Goal: Information Seeking & Learning: Compare options

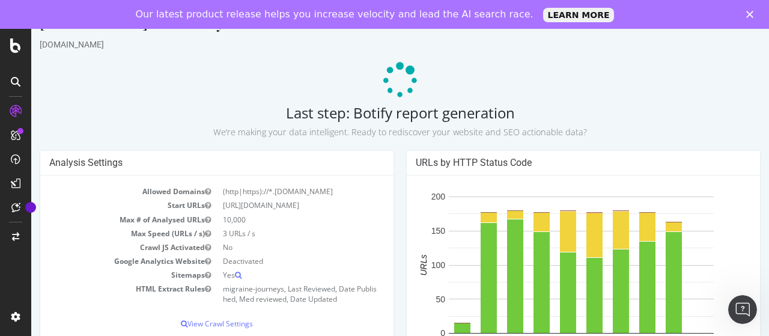
scroll to position [28, 0]
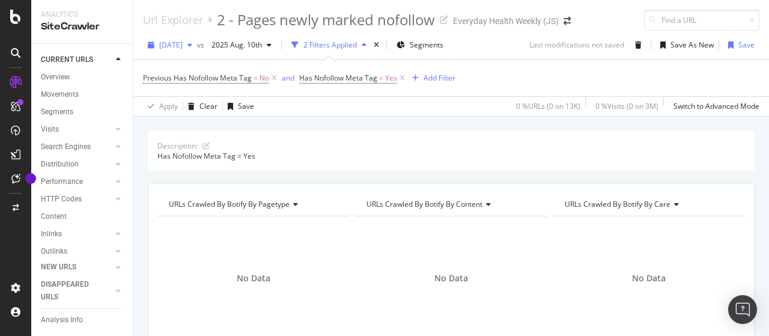
click at [183, 42] on span "[DATE]" at bounding box center [170, 45] width 23 height 10
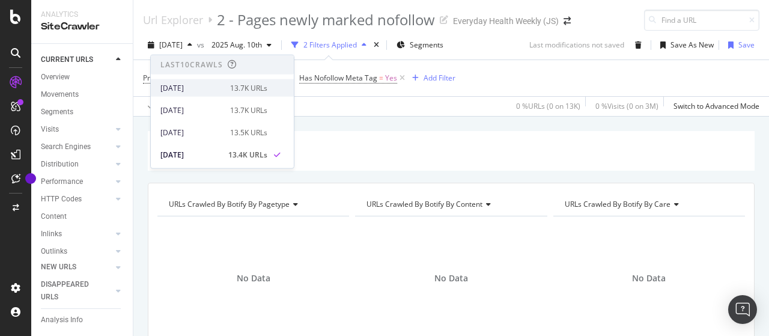
click at [204, 87] on div "[DATE]" at bounding box center [191, 87] width 62 height 11
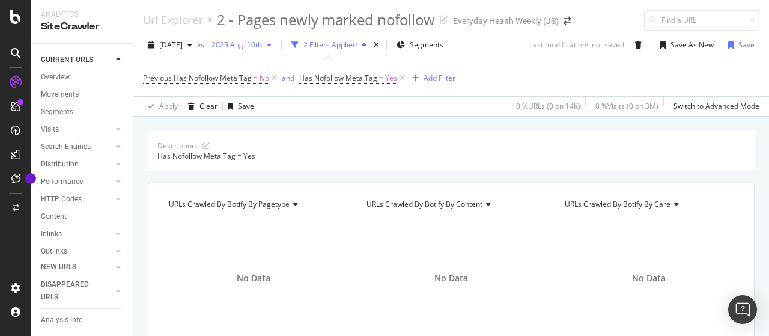
click at [258, 42] on span "2025 Aug. 10th" at bounding box center [234, 45] width 55 height 10
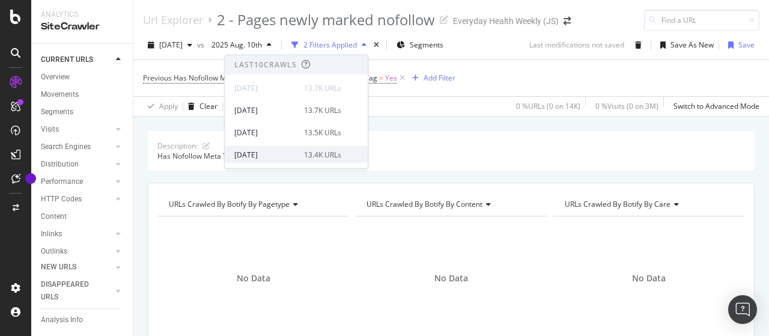
click at [278, 150] on div "[DATE]" at bounding box center [265, 154] width 62 height 11
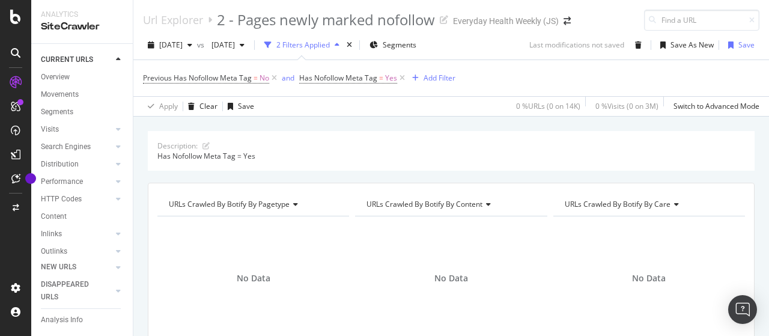
click at [741, 163] on div "Description: Has Nofollow Meta Tag = Yes" at bounding box center [451, 151] width 607 height 40
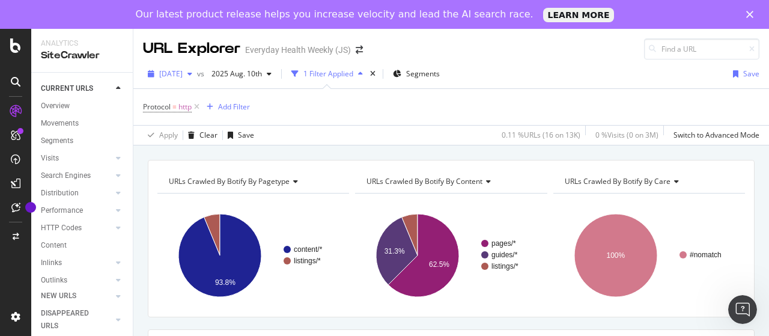
click at [177, 75] on span "[DATE]" at bounding box center [170, 73] width 23 height 10
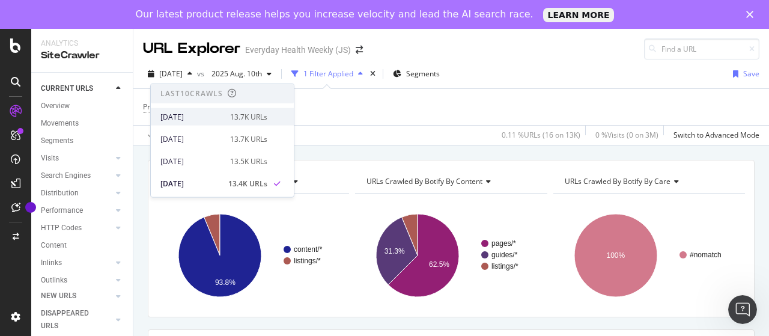
click at [216, 114] on div "[DATE]" at bounding box center [191, 116] width 62 height 11
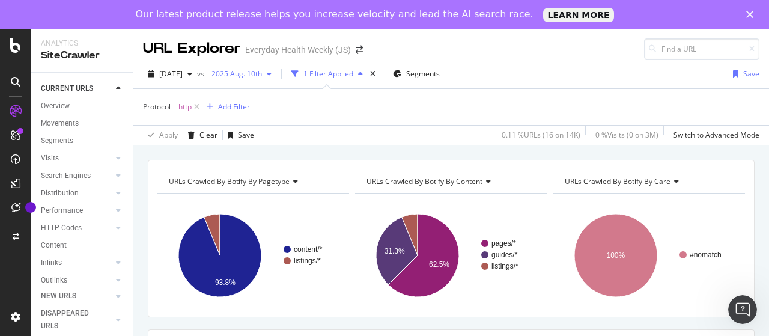
click at [273, 79] on div "2025 Aug. 10th" at bounding box center [242, 74] width 70 height 18
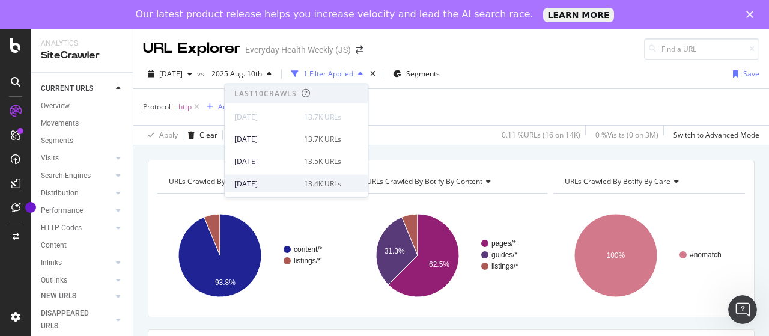
click at [281, 181] on div "[DATE]" at bounding box center [265, 183] width 62 height 11
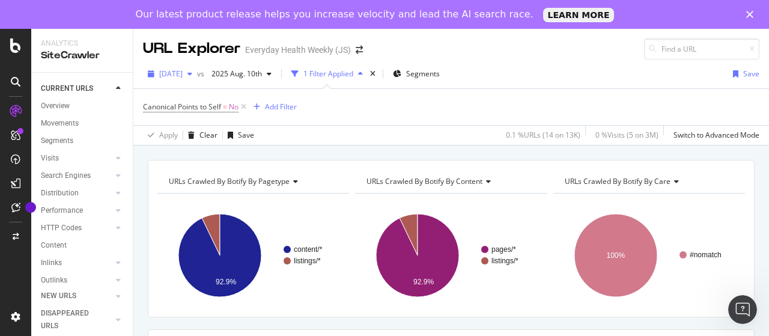
click at [183, 70] on span "[DATE]" at bounding box center [170, 73] width 23 height 10
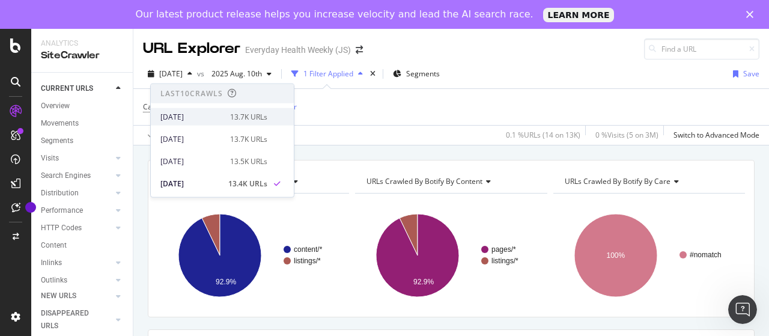
click at [197, 114] on div "[DATE]" at bounding box center [191, 116] width 62 height 11
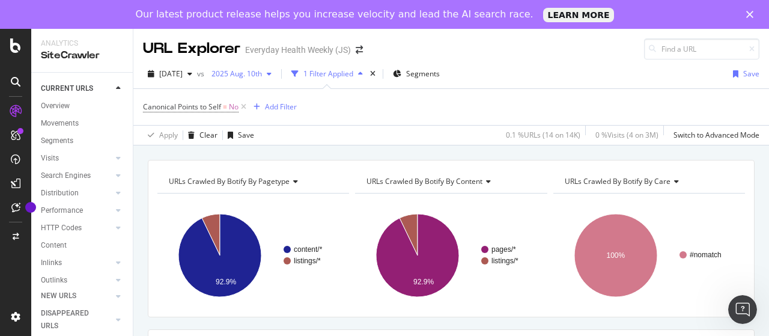
click at [262, 74] on span "2025 Aug. 10th" at bounding box center [234, 73] width 55 height 10
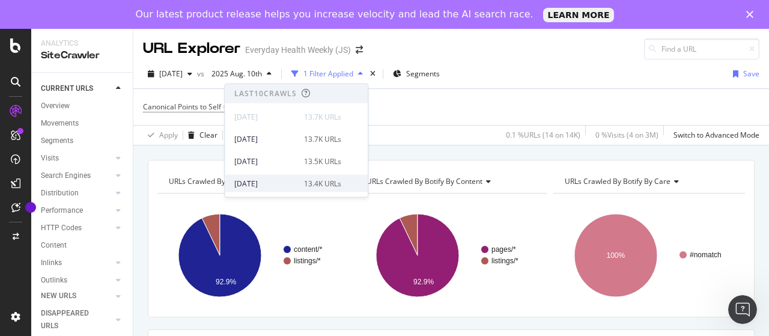
click at [288, 182] on div "[DATE]" at bounding box center [265, 183] width 62 height 11
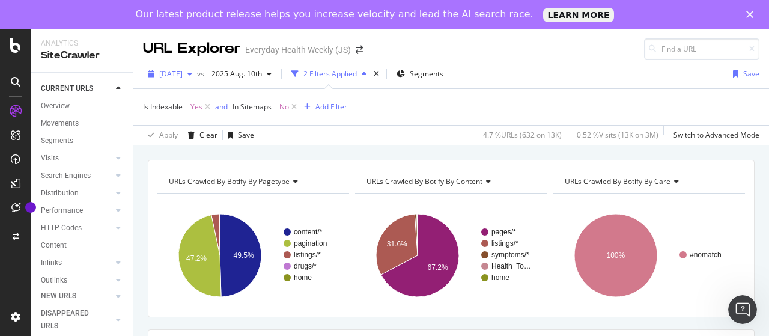
click at [183, 75] on span "[DATE]" at bounding box center [170, 73] width 23 height 10
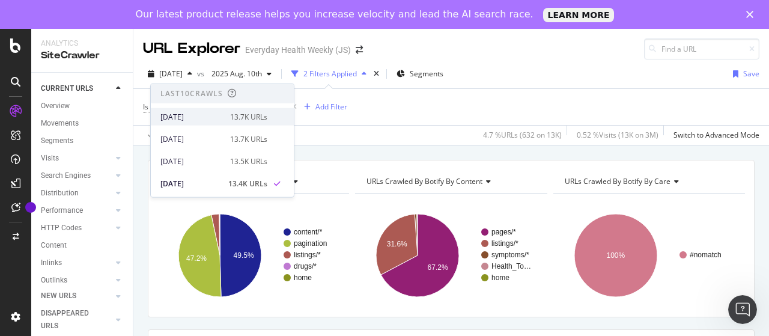
click at [201, 113] on div "[DATE]" at bounding box center [191, 116] width 62 height 11
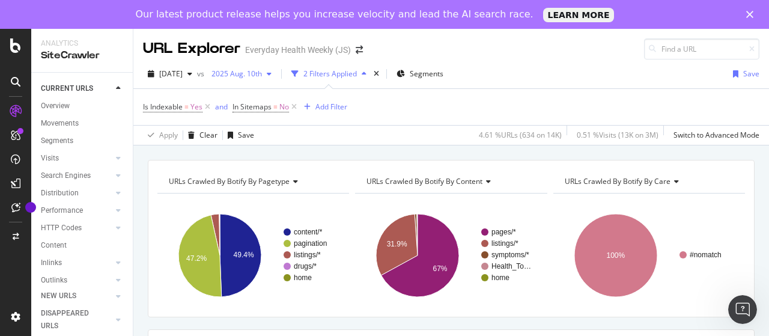
click at [262, 73] on span "2025 Aug. 10th" at bounding box center [234, 73] width 55 height 10
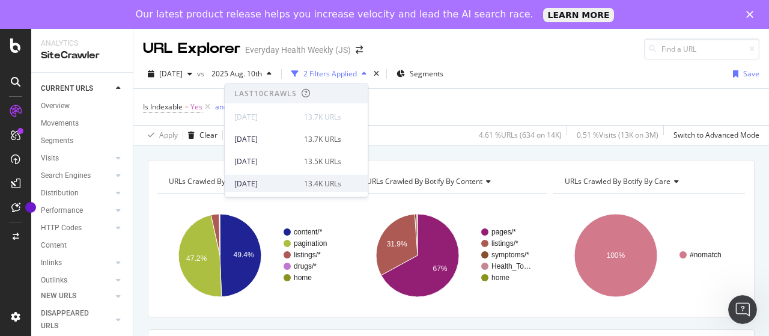
click at [274, 184] on div "[DATE]" at bounding box center [265, 183] width 62 height 11
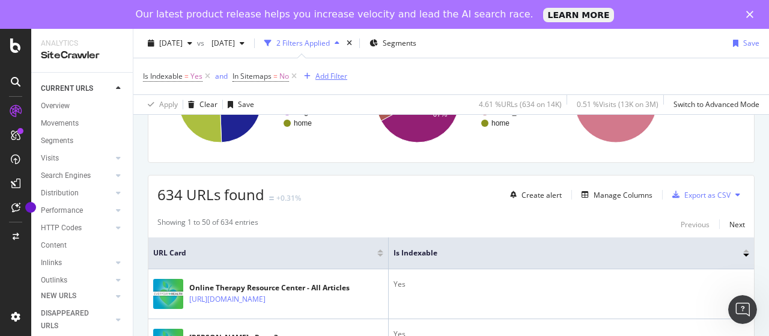
scroll to position [180, 0]
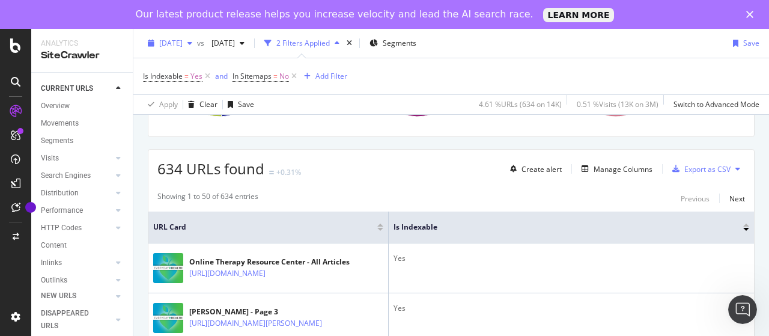
click at [183, 45] on span "[DATE]" at bounding box center [170, 43] width 23 height 10
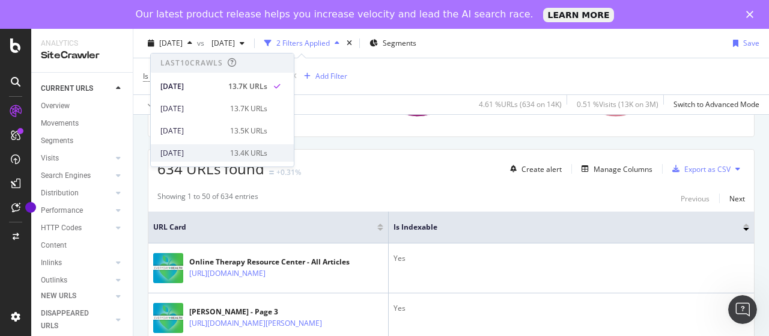
click at [204, 150] on div "[DATE]" at bounding box center [191, 153] width 62 height 11
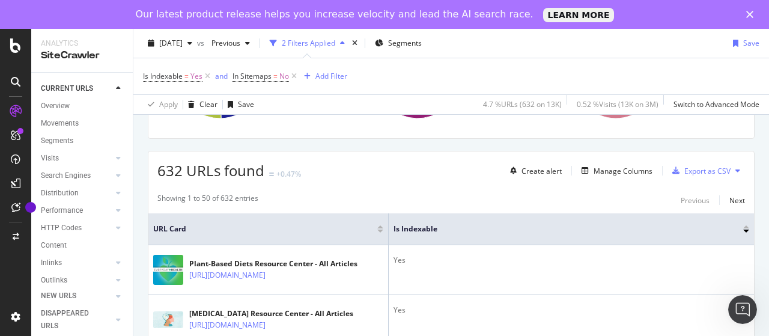
scroll to position [180, 0]
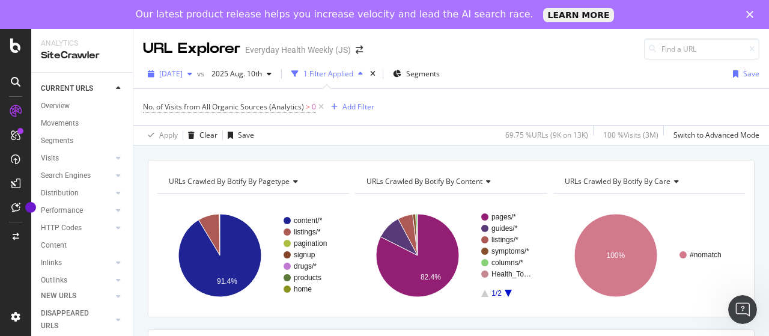
click at [183, 74] on span "[DATE]" at bounding box center [170, 73] width 23 height 10
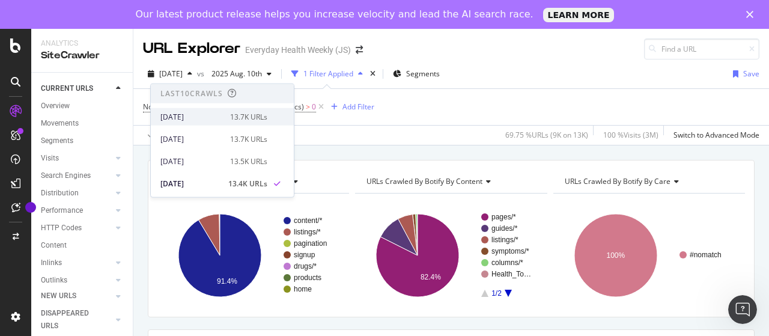
click at [209, 114] on div "[DATE]" at bounding box center [191, 116] width 62 height 11
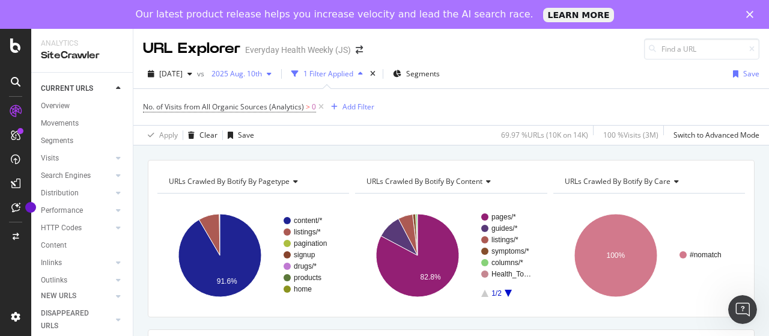
click at [269, 67] on div "2025 Aug. 10th" at bounding box center [242, 74] width 70 height 18
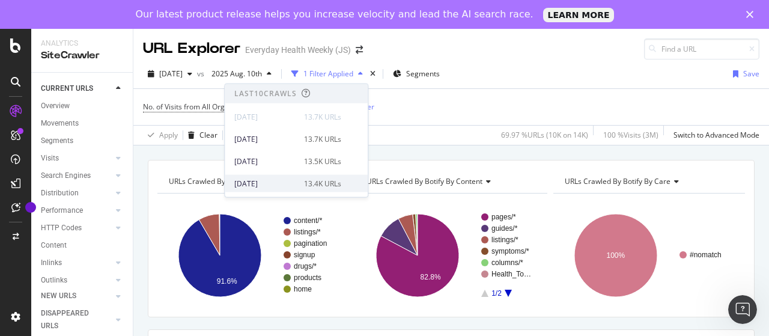
click at [285, 181] on div "[DATE]" at bounding box center [265, 183] width 62 height 11
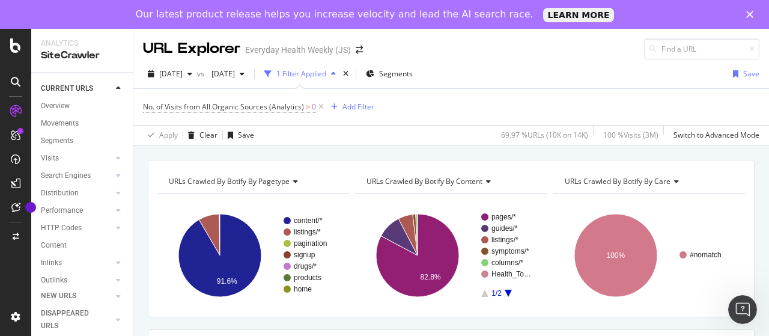
click at [702, 31] on div "URL Explorer Everyday Health Weekly (JS)" at bounding box center [450, 44] width 635 height 31
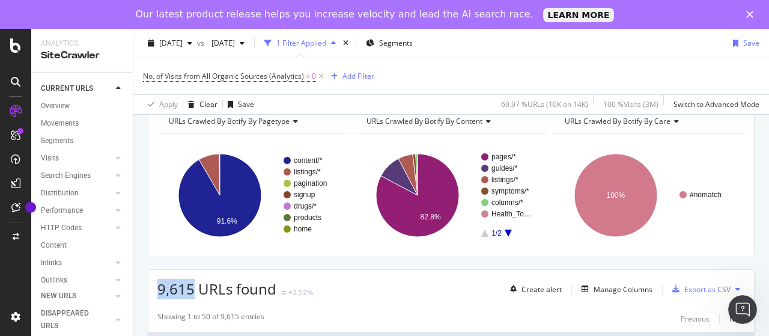
drag, startPoint x: 158, startPoint y: 283, endPoint x: 193, endPoint y: 280, distance: 34.9
click at [193, 280] on span "9,615 URLs found" at bounding box center [216, 289] width 119 height 20
copy span "9,615"
click at [183, 44] on span "[DATE]" at bounding box center [170, 43] width 23 height 10
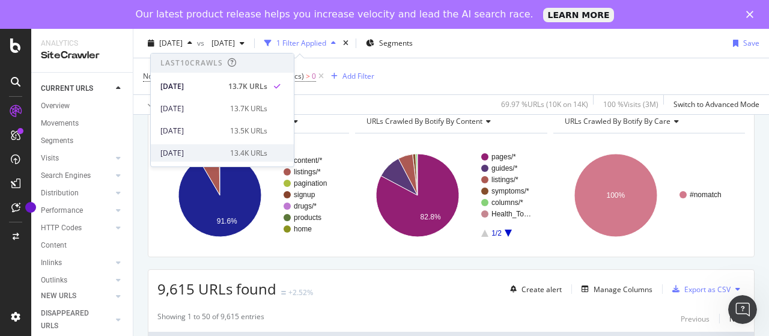
click at [214, 153] on div "[DATE]" at bounding box center [191, 153] width 62 height 11
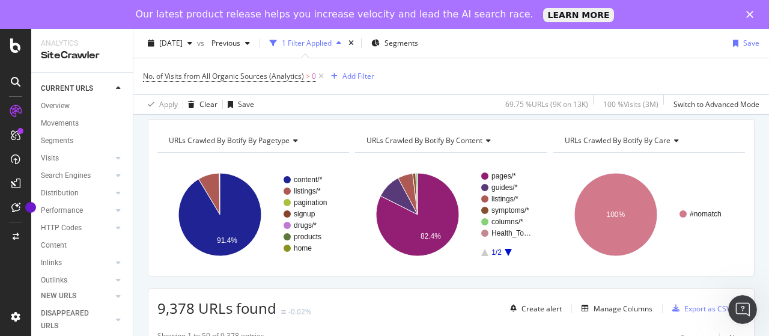
scroll to position [60, 0]
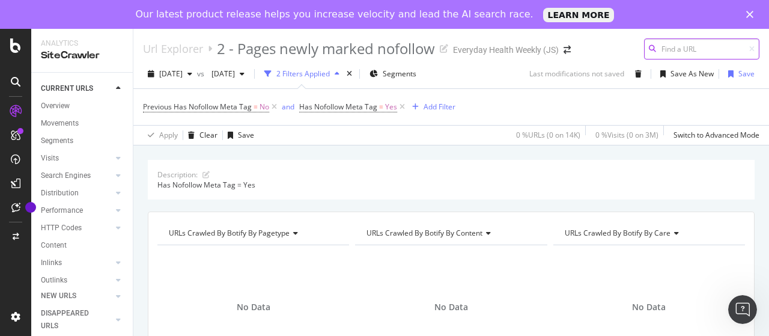
scroll to position [60, 0]
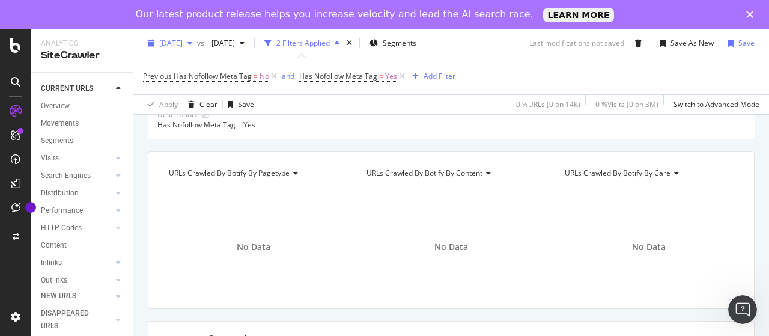
click at [183, 42] on span "[DATE]" at bounding box center [170, 43] width 23 height 10
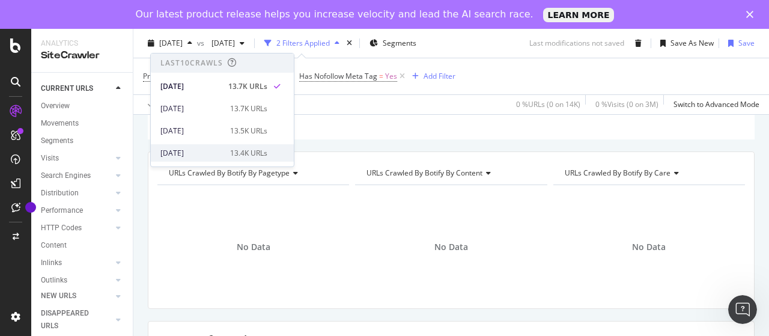
click at [210, 156] on div "[DATE]" at bounding box center [191, 153] width 62 height 11
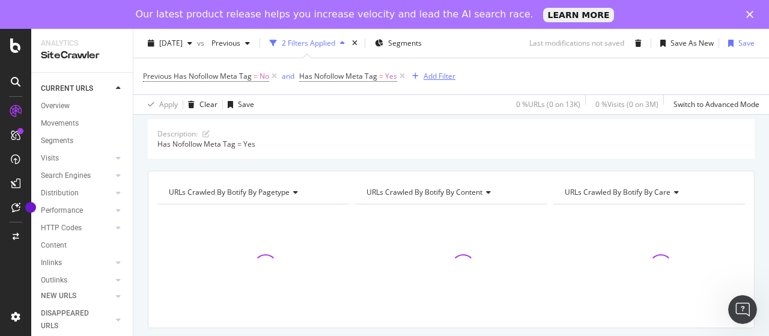
scroll to position [60, 0]
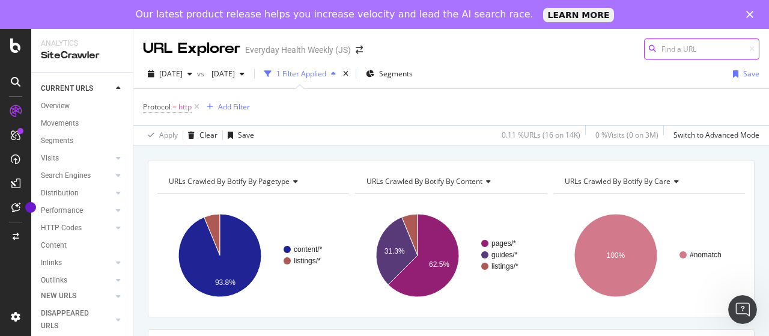
scroll to position [60, 0]
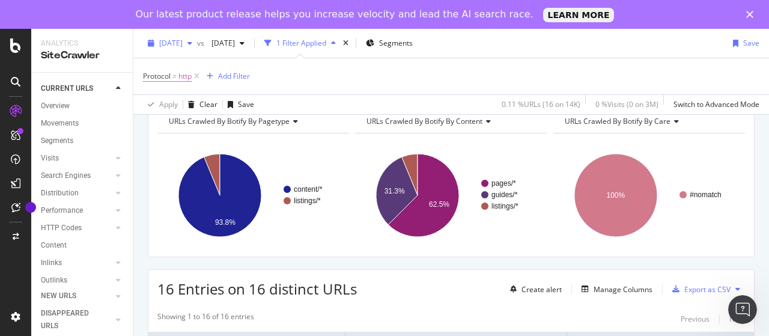
click at [197, 50] on div "[DATE]" at bounding box center [170, 43] width 54 height 18
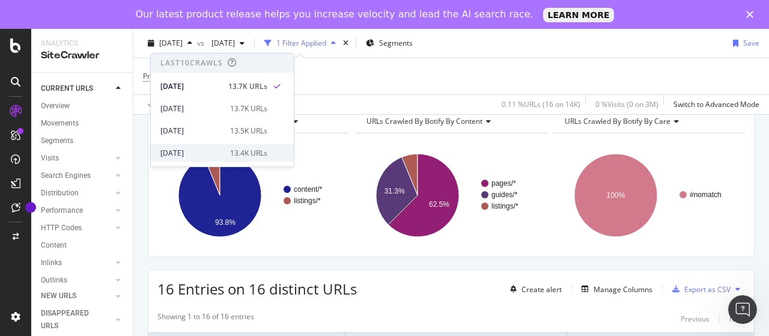
click at [219, 152] on div "2025 Aug. 17th 13.4K URLs" at bounding box center [213, 153] width 107 height 11
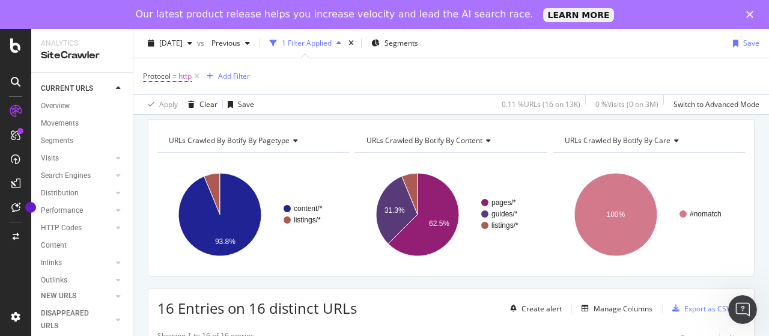
scroll to position [60, 0]
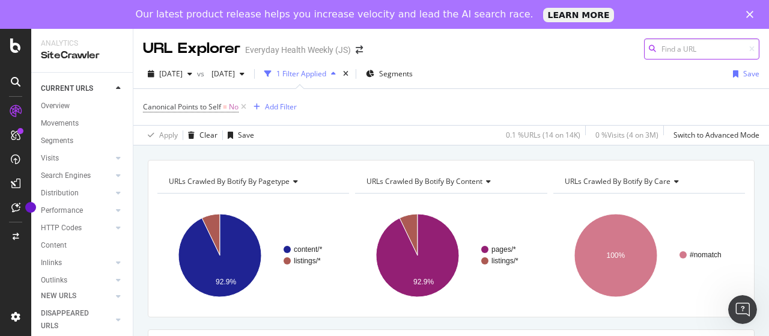
scroll to position [60, 0]
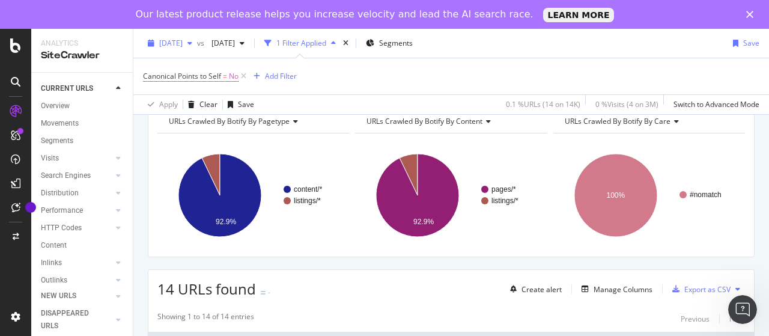
click at [183, 43] on span "[DATE]" at bounding box center [170, 43] width 23 height 10
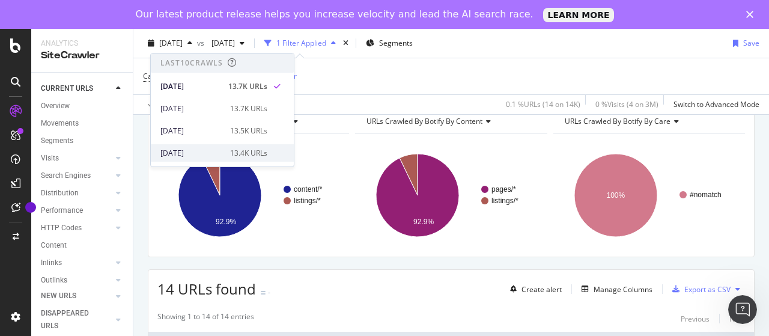
click at [207, 150] on div "[DATE]" at bounding box center [191, 153] width 62 height 11
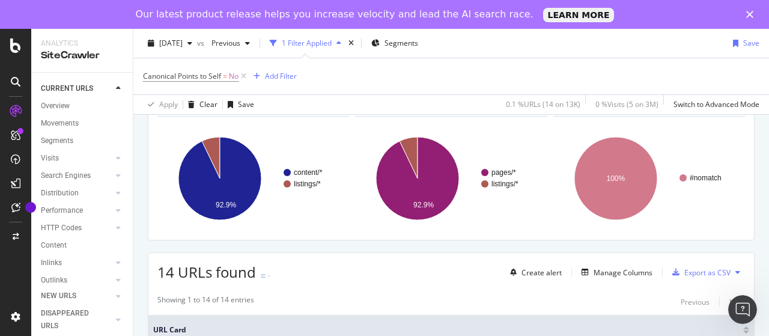
scroll to position [120, 0]
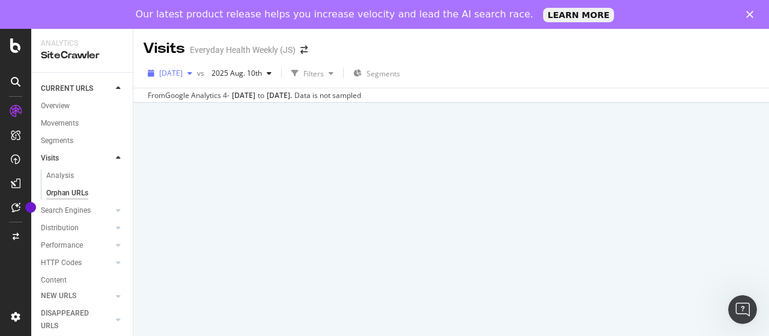
click at [183, 72] on span "[DATE]" at bounding box center [170, 73] width 23 height 10
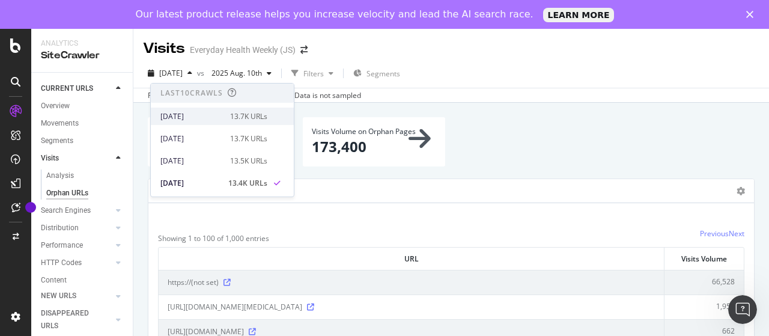
click at [201, 115] on div "[DATE]" at bounding box center [191, 116] width 62 height 11
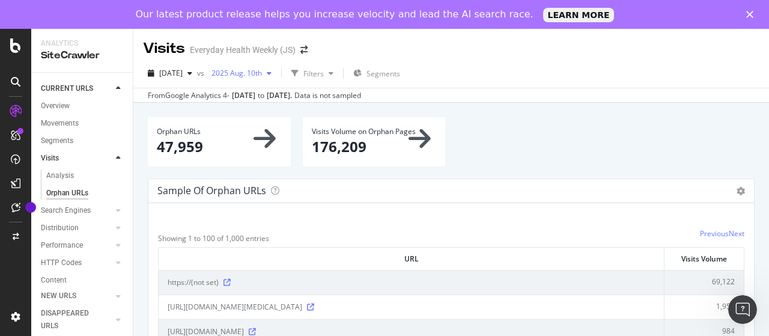
click at [262, 75] on span "2025 Aug. 10th" at bounding box center [234, 73] width 55 height 10
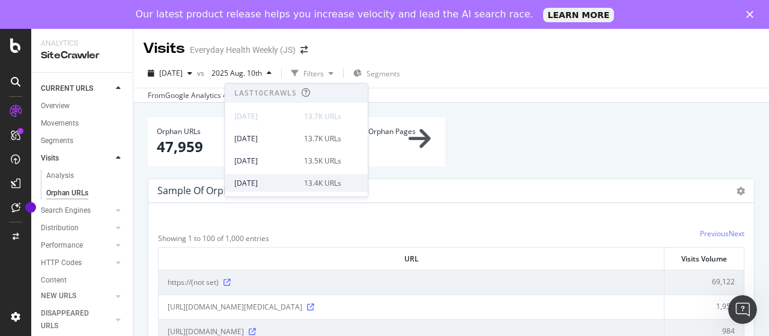
click at [280, 182] on div "[DATE]" at bounding box center [265, 183] width 62 height 11
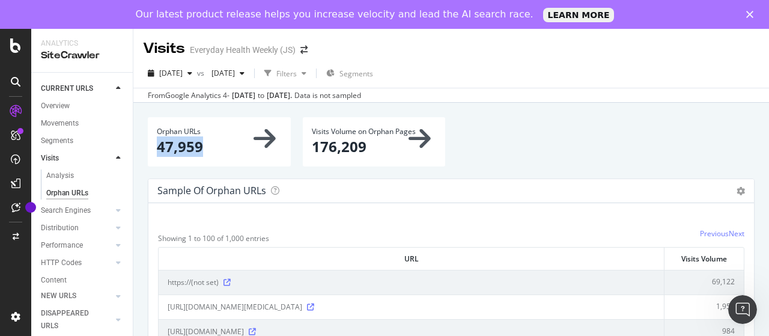
drag, startPoint x: 157, startPoint y: 147, endPoint x: 209, endPoint y: 144, distance: 51.7
click at [209, 144] on p "47,959" at bounding box center [219, 146] width 125 height 20
copy p "47,959"
click at [183, 76] on span "[DATE]" at bounding box center [170, 73] width 23 height 10
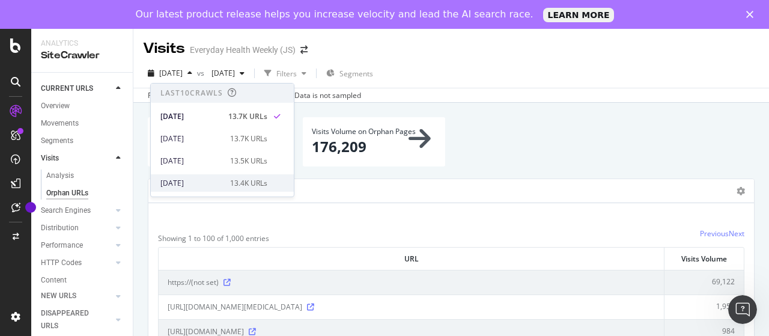
click at [204, 180] on div "[DATE]" at bounding box center [191, 183] width 62 height 11
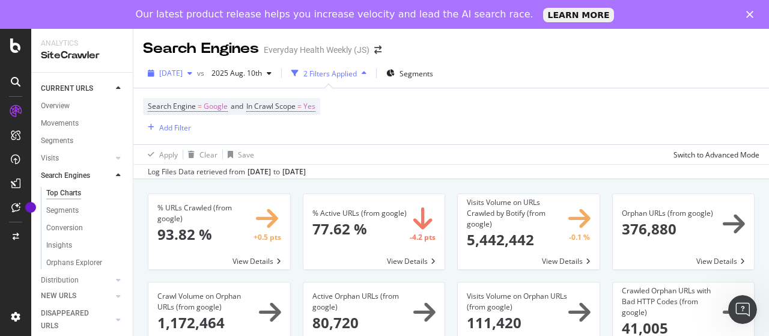
click at [183, 74] on span "[DATE]" at bounding box center [170, 73] width 23 height 10
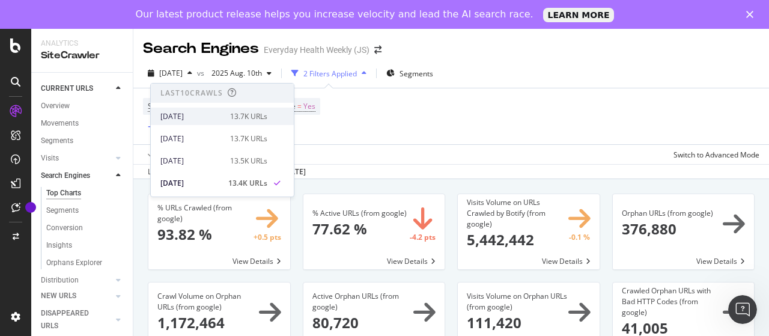
click at [195, 116] on div "[DATE]" at bounding box center [191, 116] width 62 height 11
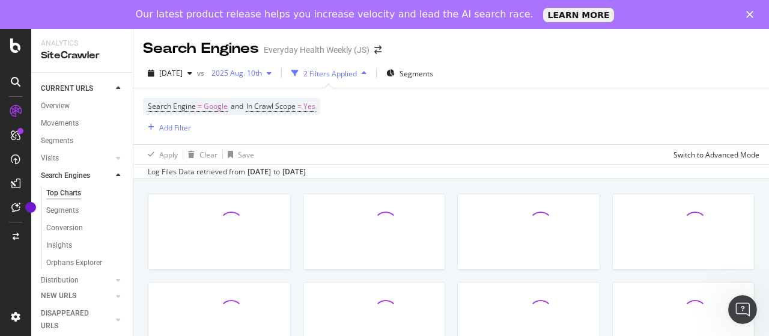
click at [262, 76] on span "2025 Aug. 10th" at bounding box center [234, 73] width 55 height 10
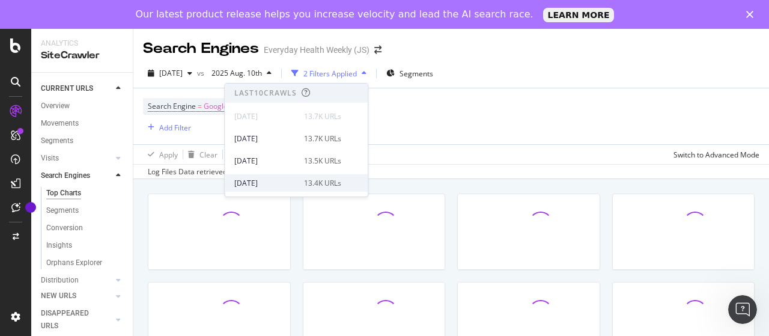
click at [272, 180] on div "[DATE]" at bounding box center [265, 183] width 62 height 11
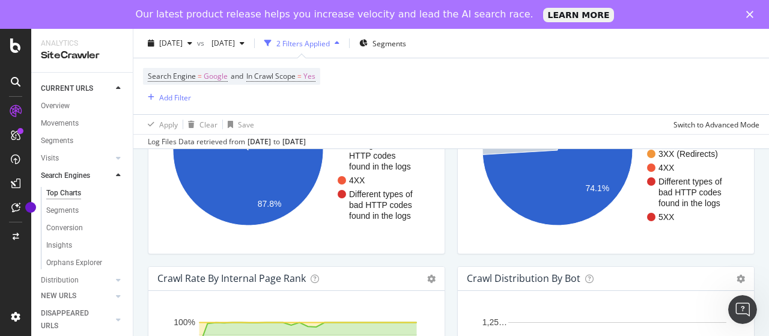
scroll to position [1141, 0]
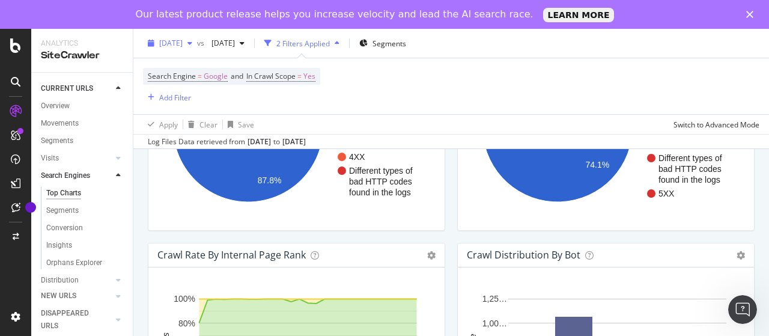
click at [183, 44] on span "[DATE]" at bounding box center [170, 43] width 23 height 10
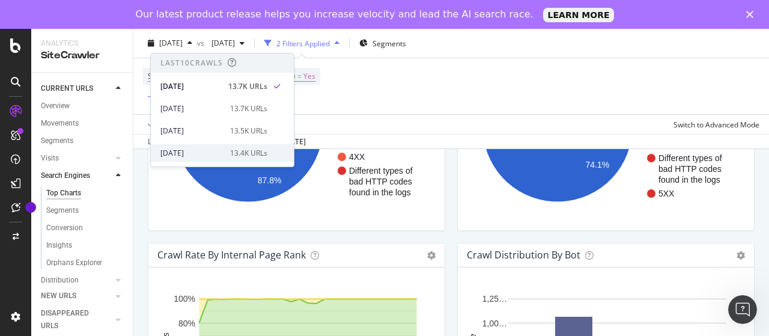
click at [209, 152] on div "[DATE]" at bounding box center [191, 153] width 62 height 11
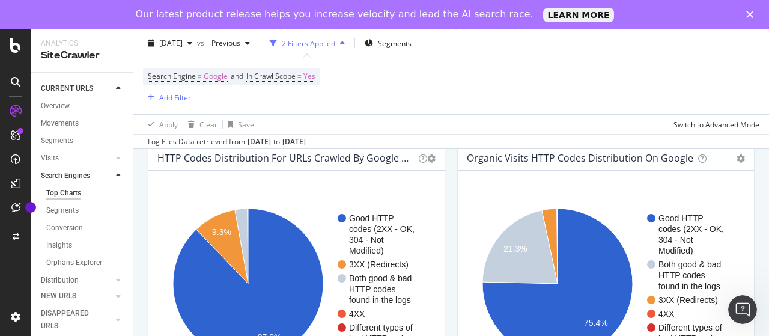
scroll to position [1021, 0]
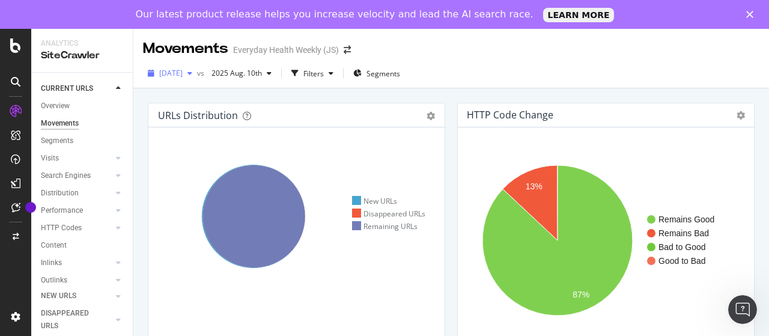
click at [183, 71] on span "[DATE]" at bounding box center [170, 73] width 23 height 10
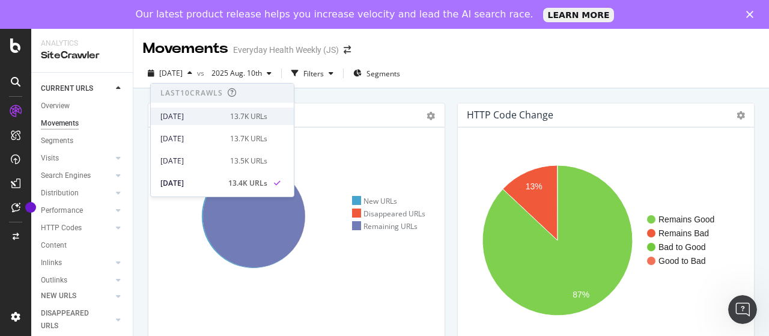
click at [199, 112] on div "[DATE]" at bounding box center [191, 116] width 62 height 11
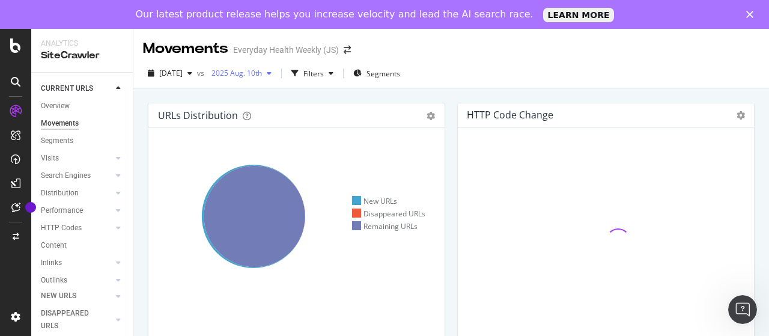
click at [255, 71] on span "2025 Aug. 10th" at bounding box center [234, 73] width 55 height 10
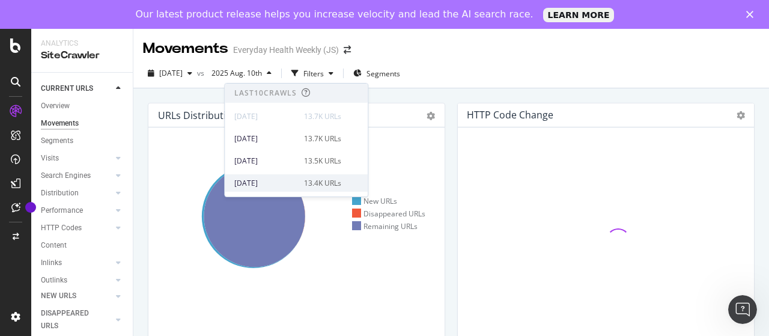
click at [275, 180] on div "[DATE]" at bounding box center [265, 183] width 62 height 11
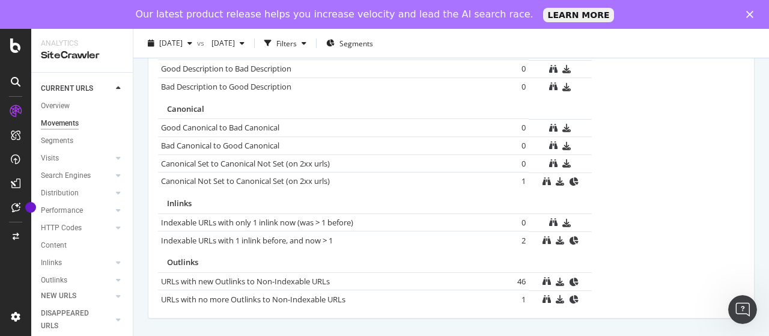
scroll to position [885, 0]
click at [183, 46] on span "[DATE]" at bounding box center [170, 43] width 23 height 10
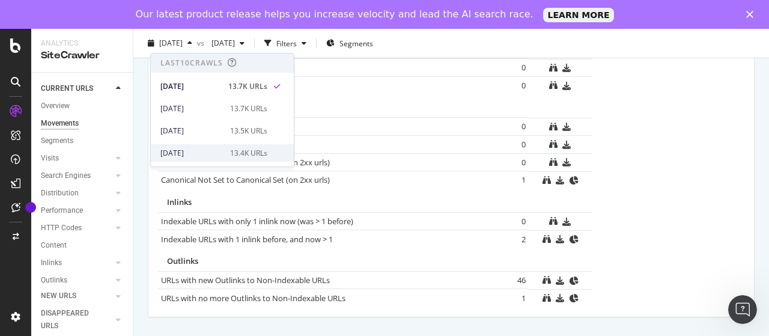
click at [213, 153] on div "[DATE]" at bounding box center [191, 153] width 62 height 11
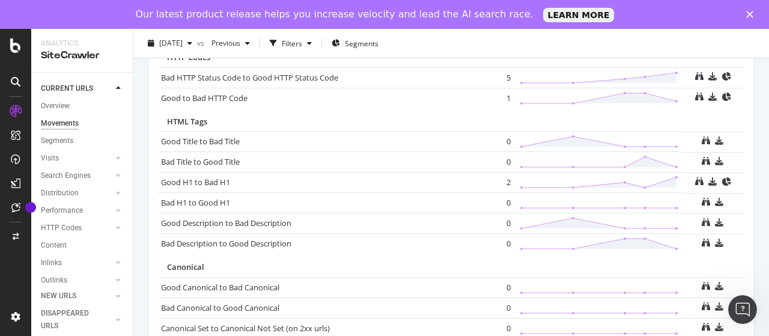
scroll to position [396, 0]
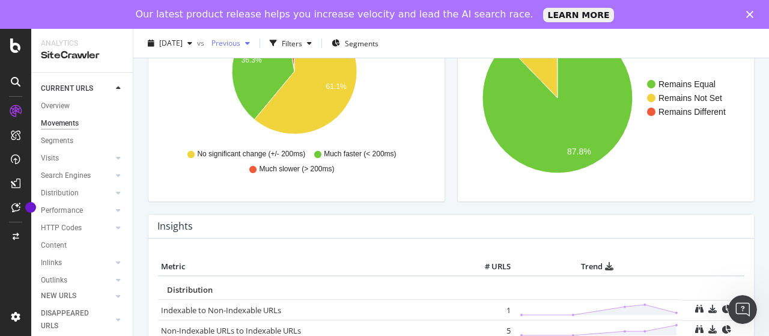
click at [240, 40] on span "Previous" at bounding box center [224, 43] width 34 height 10
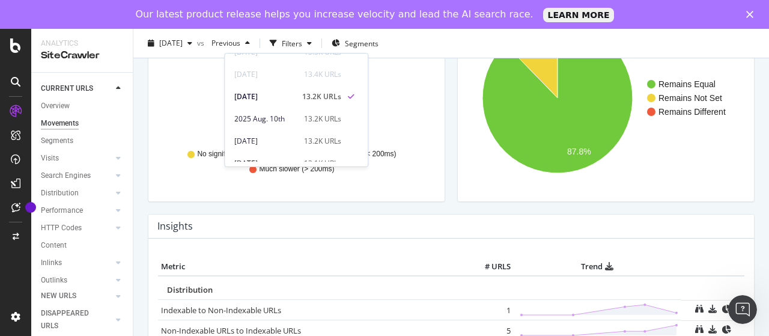
scroll to position [60, 0]
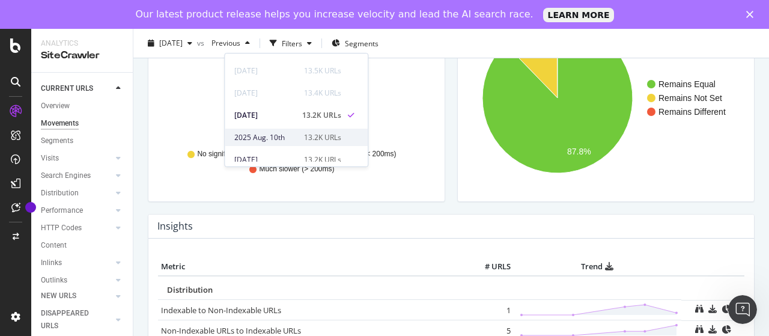
click at [289, 134] on div "2025 Aug. 10th" at bounding box center [265, 137] width 62 height 11
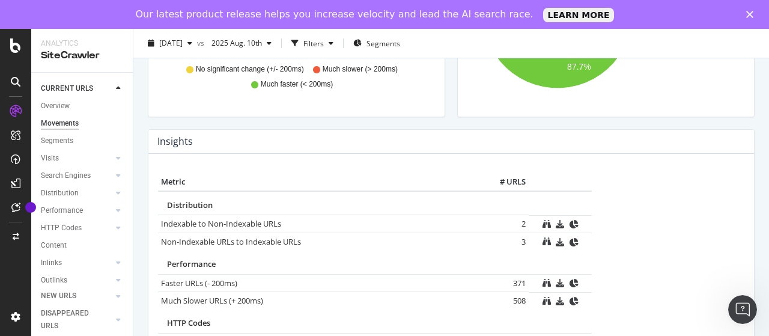
scroll to position [885, 0]
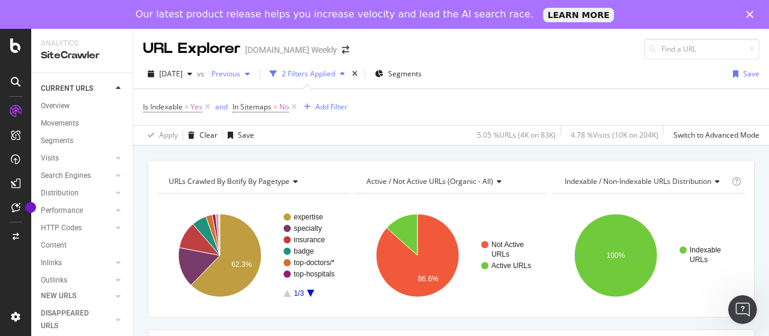
click at [240, 71] on span "Previous" at bounding box center [224, 73] width 34 height 10
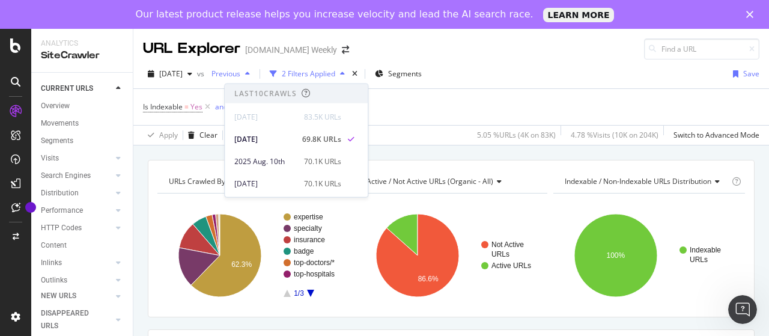
click at [240, 71] on span "Previous" at bounding box center [224, 73] width 34 height 10
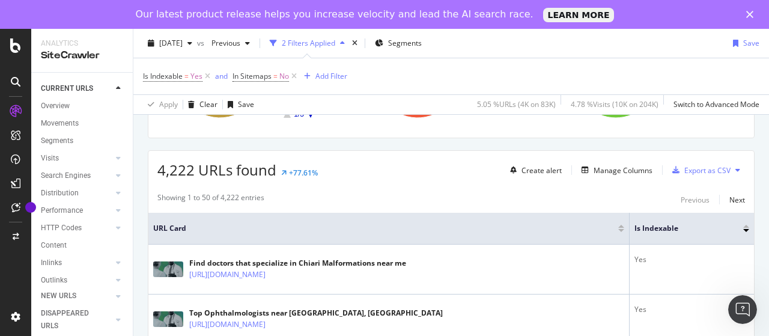
scroll to position [180, 0]
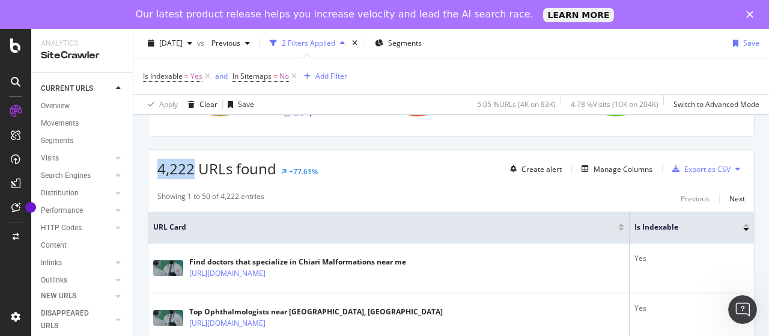
drag, startPoint x: 158, startPoint y: 167, endPoint x: 192, endPoint y: 167, distance: 33.6
click at [192, 167] on span "4,222 URLs found" at bounding box center [216, 169] width 119 height 20
copy span "4,222"
click at [183, 44] on span "[DATE]" at bounding box center [170, 43] width 23 height 10
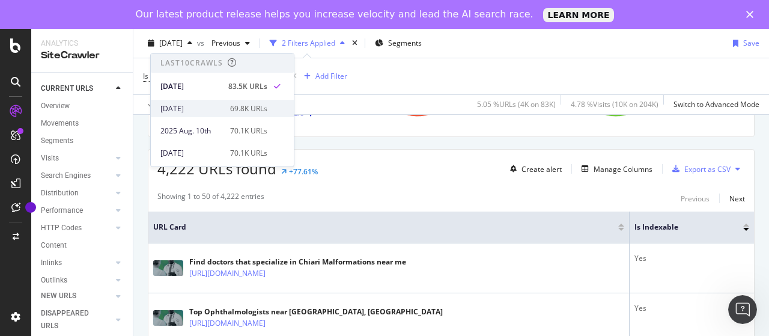
click at [201, 107] on div "[DATE]" at bounding box center [191, 108] width 62 height 11
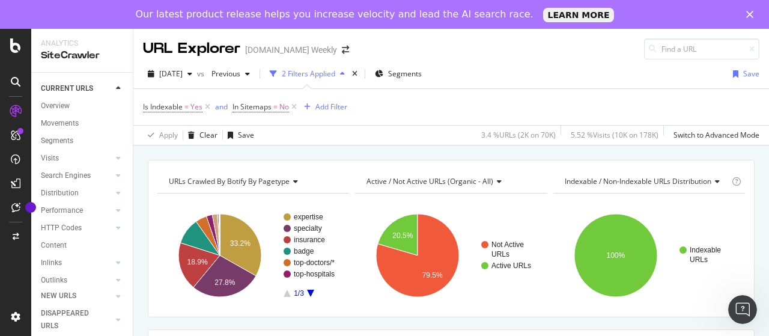
scroll to position [60, 0]
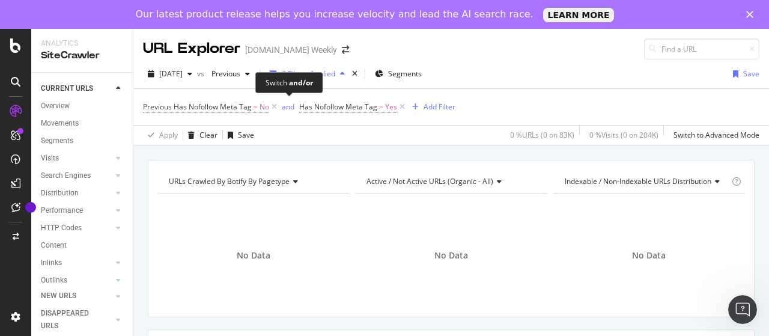
click at [257, 79] on div "Switch and/or" at bounding box center [289, 82] width 68 height 21
click at [250, 78] on div "Previous" at bounding box center [231, 74] width 48 height 18
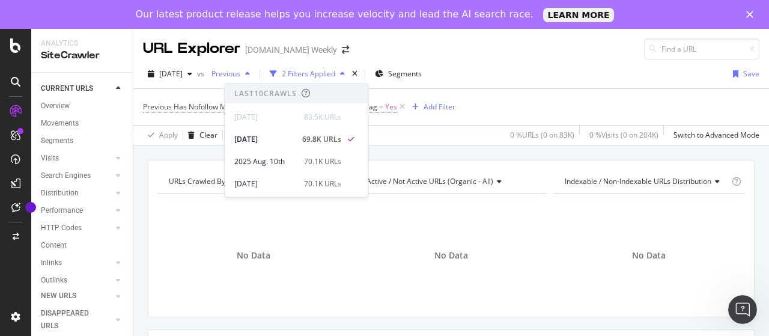
click at [250, 78] on div "Previous" at bounding box center [231, 74] width 48 height 18
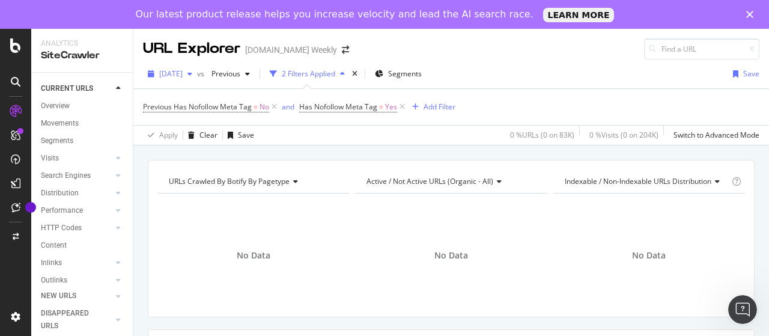
click at [183, 73] on span "[DATE]" at bounding box center [170, 73] width 23 height 10
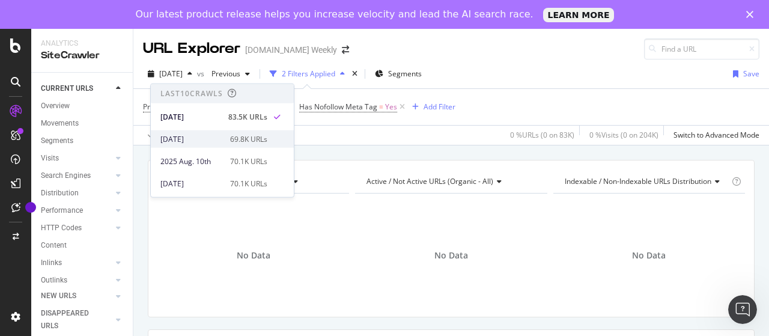
click at [208, 141] on div "[DATE]" at bounding box center [191, 138] width 62 height 11
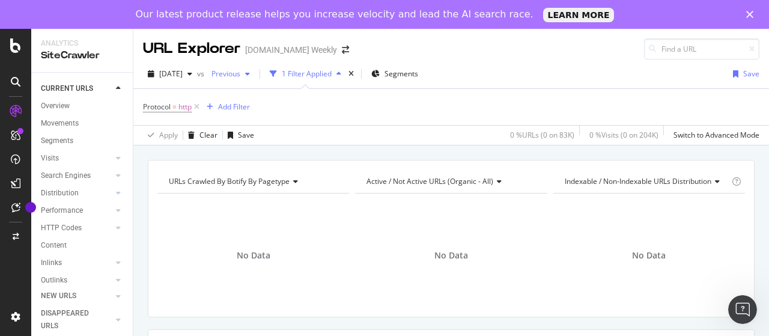
click at [255, 76] on div "button" at bounding box center [247, 73] width 14 height 7
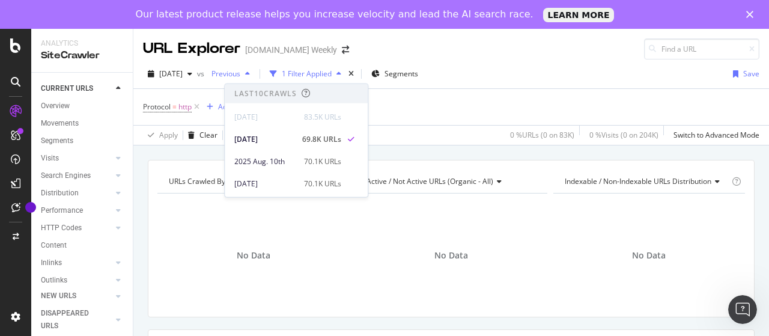
click at [255, 77] on div "Previous" at bounding box center [231, 74] width 48 height 18
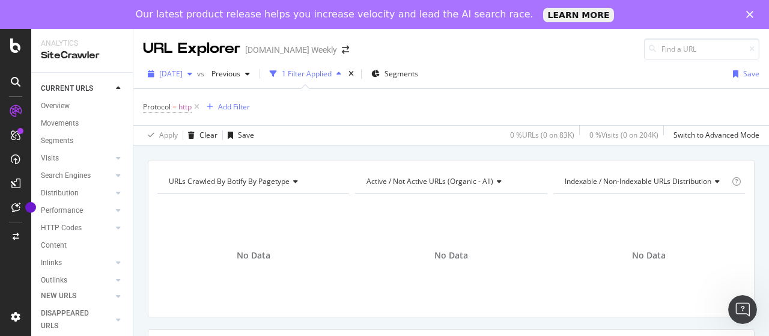
click at [195, 67] on div "[DATE]" at bounding box center [170, 74] width 54 height 18
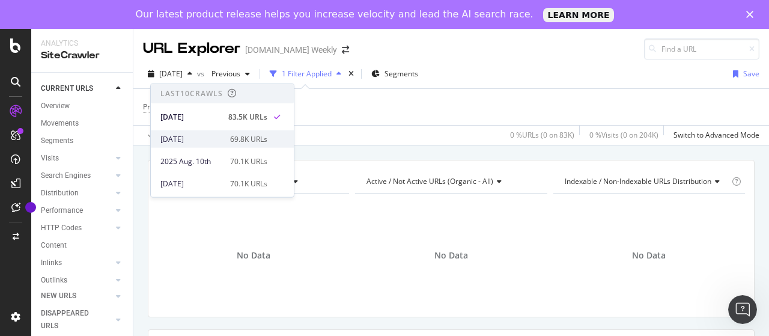
click at [208, 139] on div "[DATE]" at bounding box center [191, 138] width 62 height 11
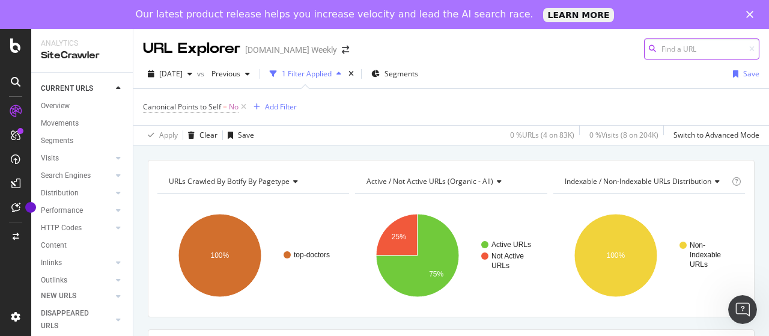
scroll to position [60, 0]
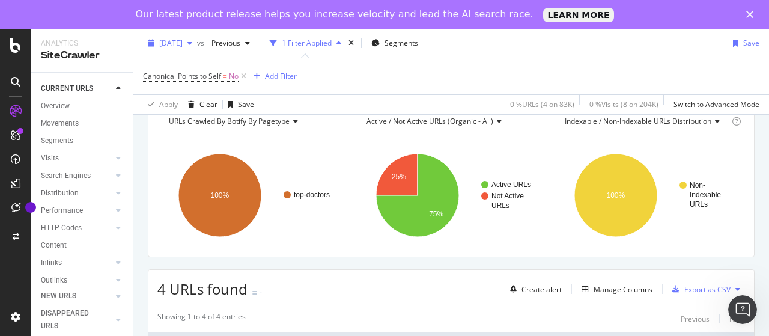
click at [183, 40] on span "[DATE]" at bounding box center [170, 43] width 23 height 10
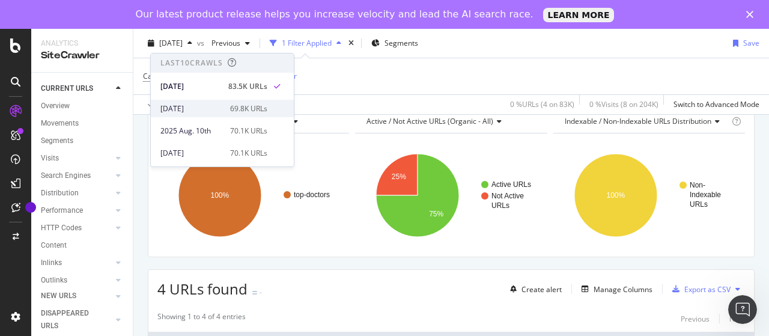
click at [211, 109] on div "[DATE]" at bounding box center [191, 108] width 62 height 11
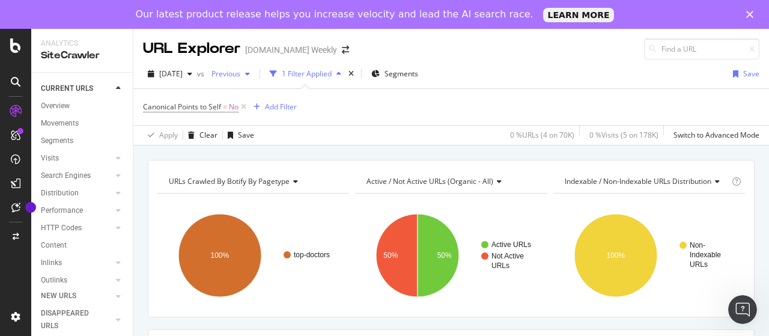
click at [240, 75] on span "Previous" at bounding box center [224, 73] width 34 height 10
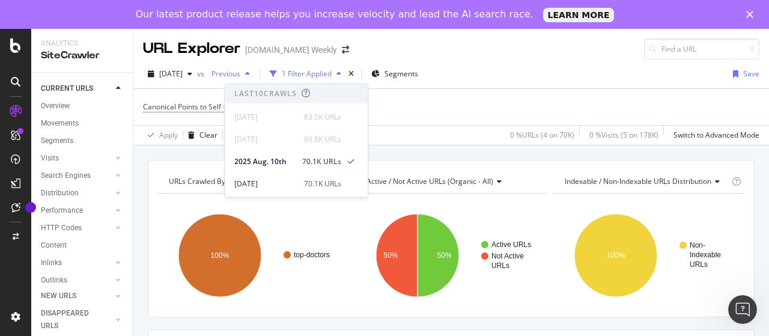
click at [240, 75] on span "Previous" at bounding box center [224, 73] width 34 height 10
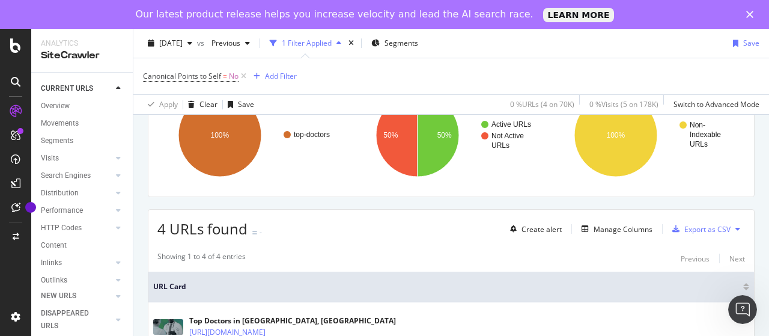
scroll to position [180, 0]
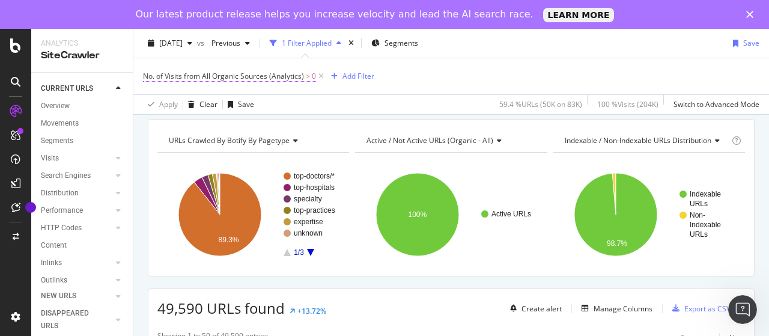
scroll to position [60, 0]
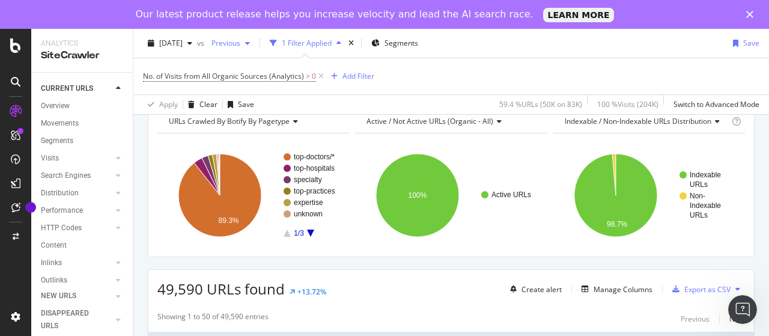
click at [240, 43] on span "Previous" at bounding box center [224, 43] width 34 height 10
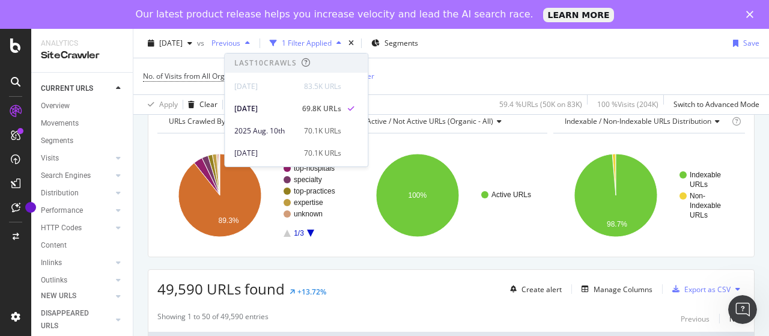
click at [240, 43] on span "Previous" at bounding box center [224, 43] width 34 height 10
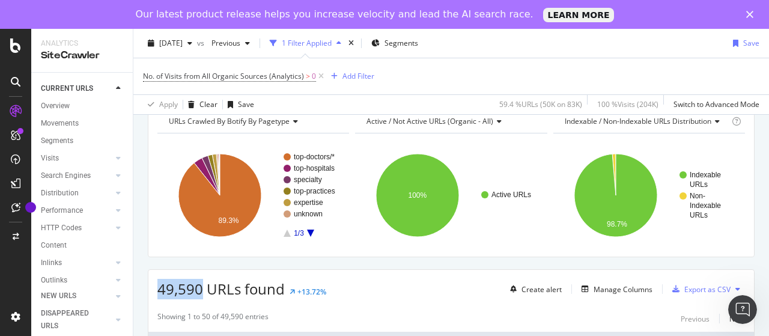
drag, startPoint x: 156, startPoint y: 288, endPoint x: 199, endPoint y: 282, distance: 43.0
click at [199, 282] on div "49,590 URLs found +13.72% Create alert Manage Columns Export as CSV" at bounding box center [450, 284] width 605 height 29
copy span "49,590"
click at [193, 37] on div "[DATE]" at bounding box center [170, 43] width 54 height 18
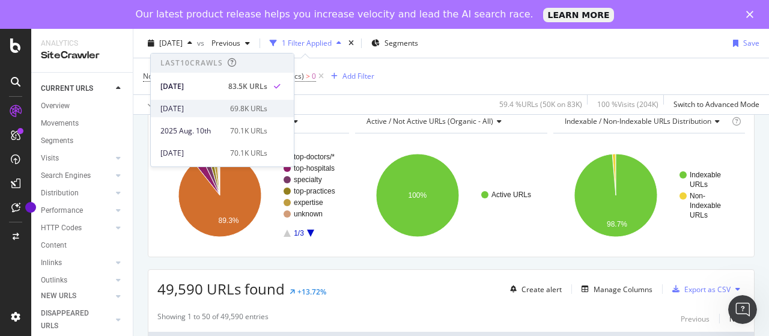
click at [205, 107] on div "[DATE]" at bounding box center [191, 108] width 62 height 11
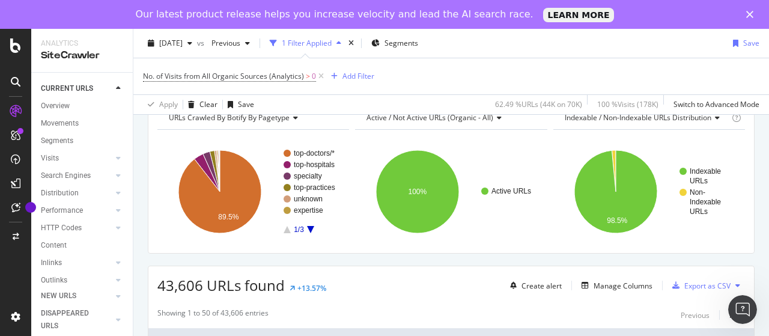
scroll to position [120, 0]
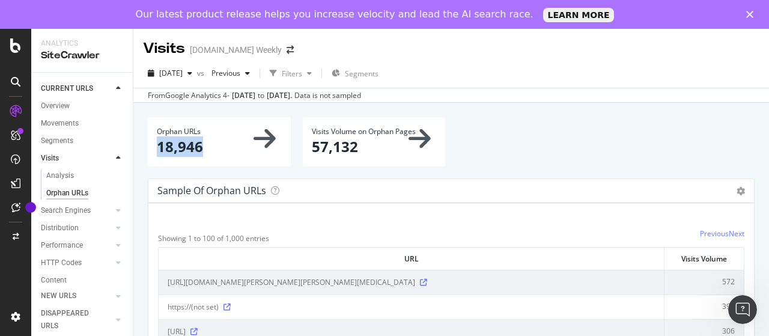
drag, startPoint x: 160, startPoint y: 147, endPoint x: 240, endPoint y: 161, distance: 81.1
click at [241, 151] on p "18,946" at bounding box center [219, 146] width 125 height 20
copy p "18,946"
click at [183, 71] on span "[DATE]" at bounding box center [170, 73] width 23 height 10
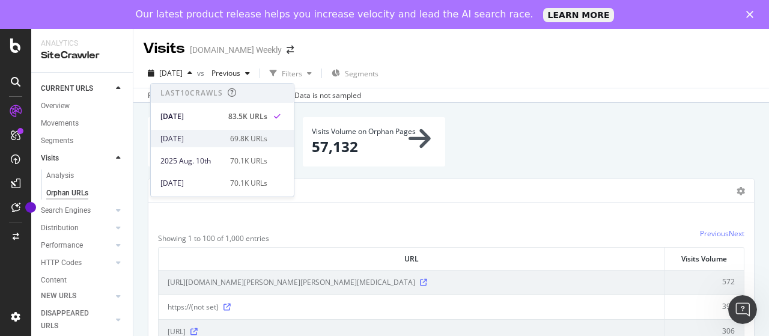
click at [190, 137] on div "2025 Aug. 17th" at bounding box center [191, 138] width 62 height 11
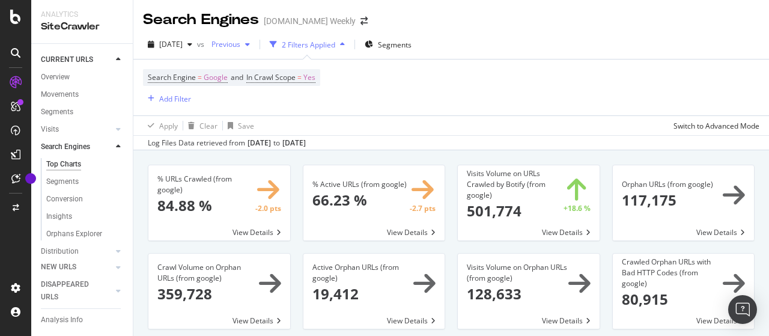
click at [240, 49] on span "Previous" at bounding box center [224, 44] width 34 height 10
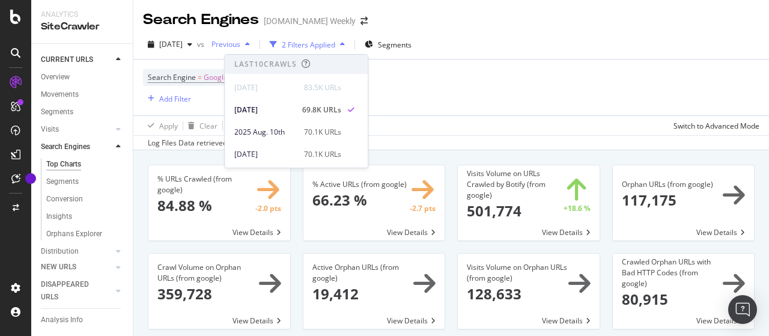
click at [240, 49] on span "Previous" at bounding box center [224, 44] width 34 height 10
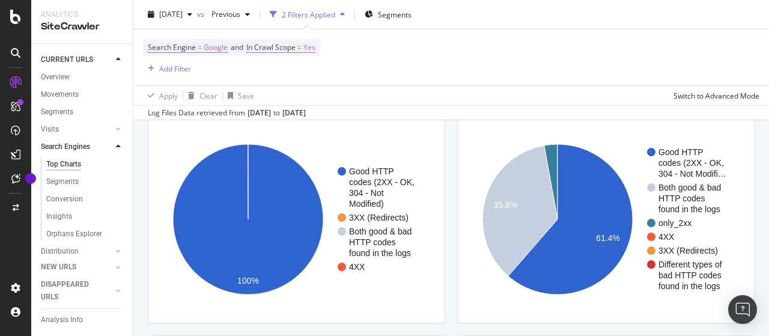
scroll to position [1021, 0]
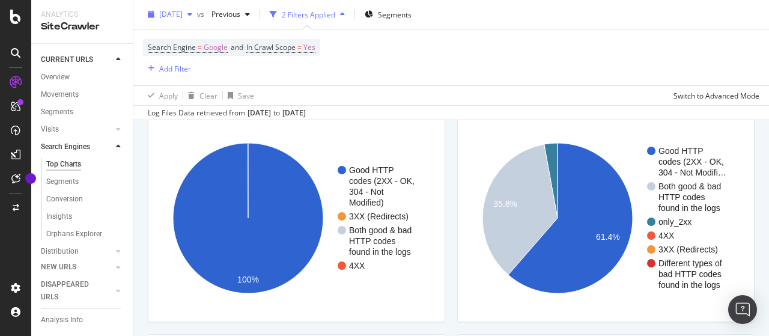
click at [183, 9] on span "2025 Aug. 24th" at bounding box center [170, 14] width 23 height 10
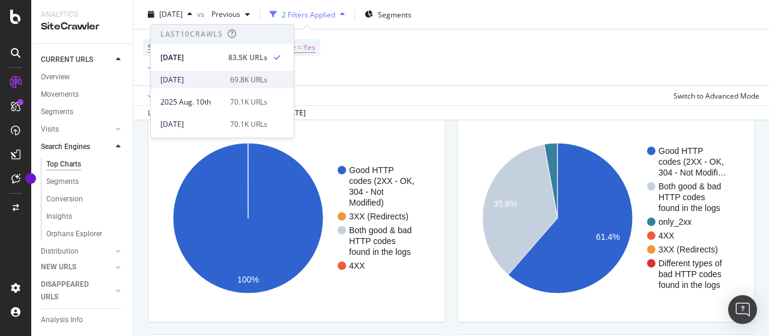
click at [234, 79] on div "69.8K URLs" at bounding box center [248, 79] width 37 height 11
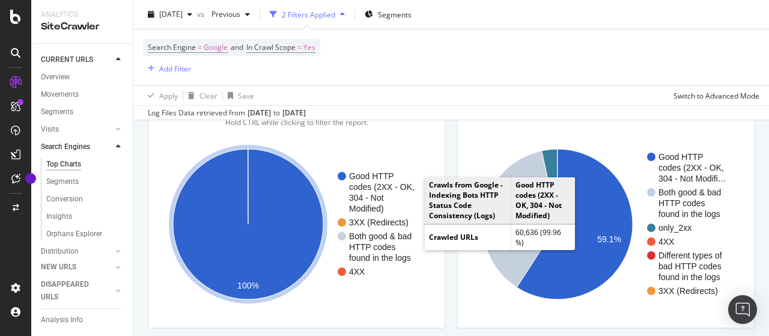
scroll to position [1081, 0]
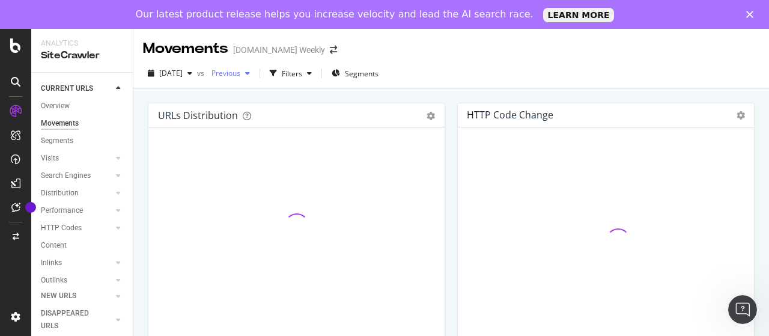
click at [255, 80] on div "Previous" at bounding box center [231, 73] width 48 height 18
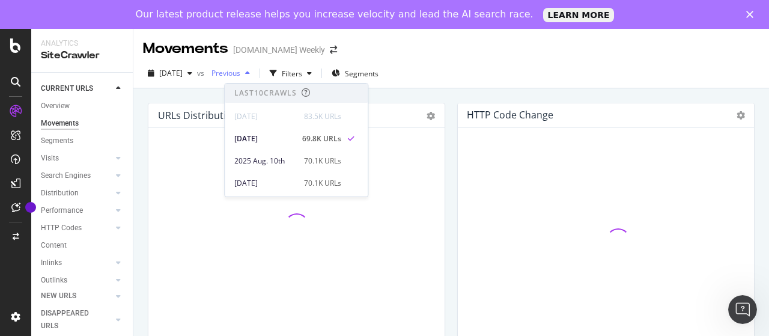
click at [240, 75] on span "Previous" at bounding box center [224, 73] width 34 height 10
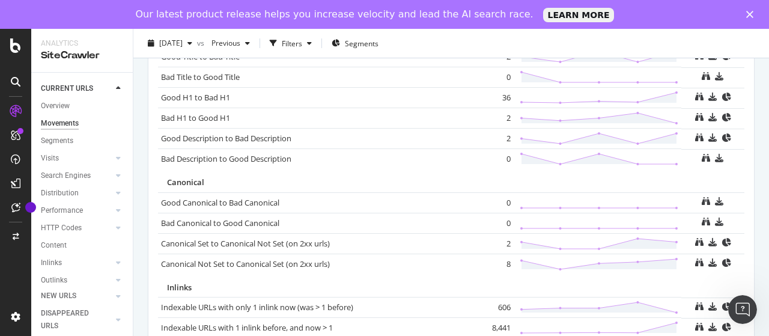
scroll to position [936, 0]
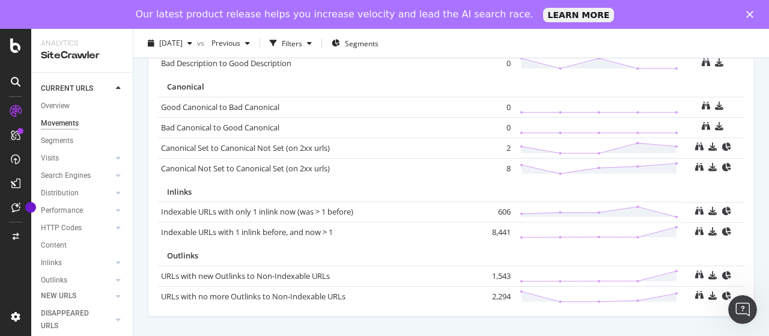
drag, startPoint x: 485, startPoint y: 229, endPoint x: 503, endPoint y: 230, distance: 18.0
click at [503, 230] on td "8,441" at bounding box center [489, 232] width 48 height 20
copy td "8,441"
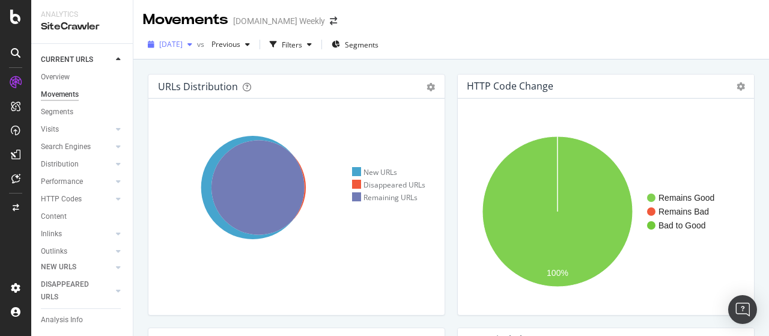
click at [183, 44] on span "[DATE]" at bounding box center [170, 44] width 23 height 10
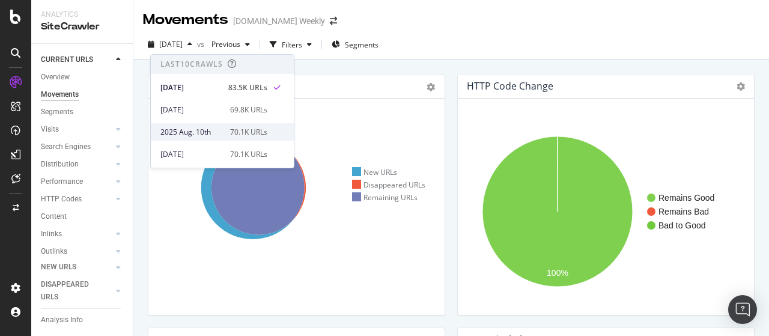
click at [203, 130] on div "2025 Aug. 10th" at bounding box center [191, 132] width 62 height 11
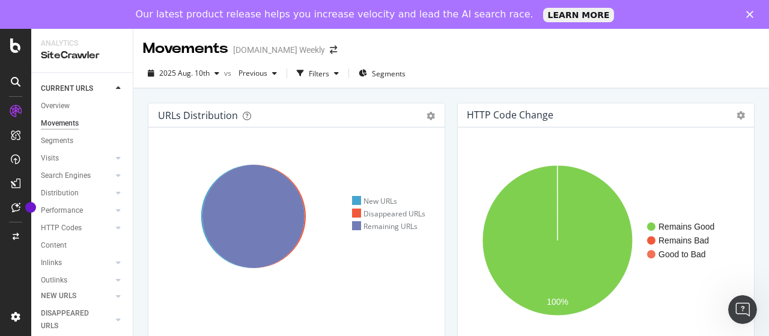
click at [202, 46] on div "Movements" at bounding box center [185, 48] width 85 height 20
click at [185, 76] on span "2025 Aug. 10th" at bounding box center [184, 73] width 50 height 10
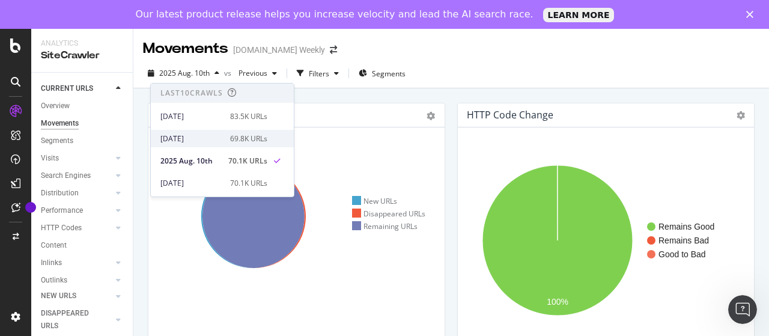
click at [199, 137] on div "2025 Aug. 17th" at bounding box center [191, 138] width 62 height 11
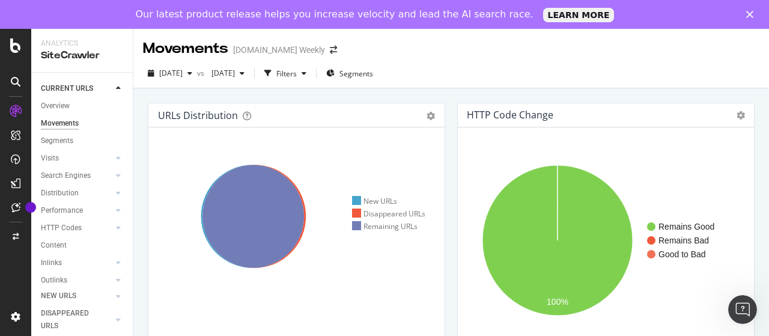
scroll to position [885, 0]
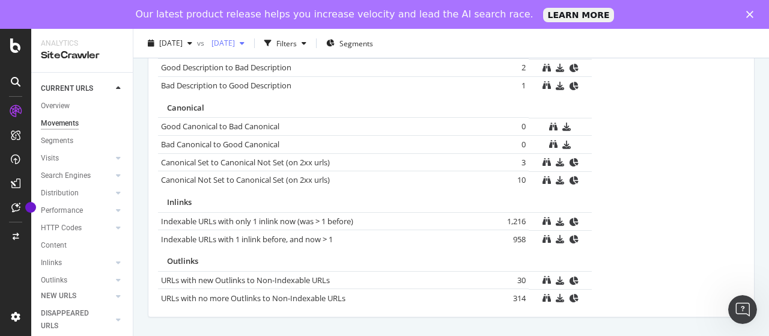
click at [235, 43] on span "2025 Aug. 3rd" at bounding box center [221, 43] width 28 height 10
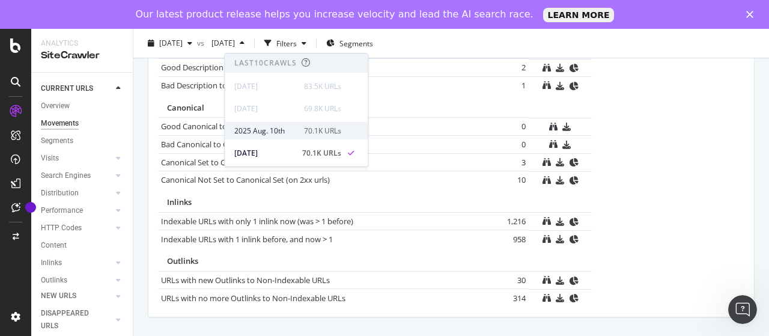
click at [274, 126] on div "2025 Aug. 10th" at bounding box center [265, 131] width 62 height 11
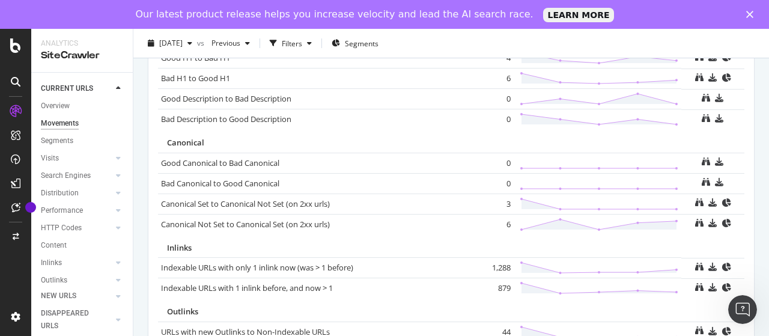
scroll to position [936, 0]
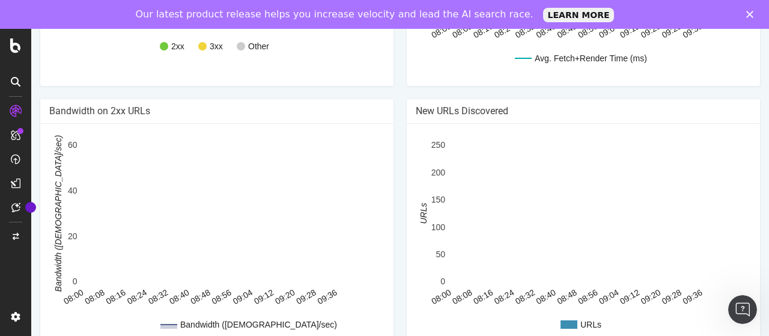
scroll to position [31, 0]
